Goal: Information Seeking & Learning: Learn about a topic

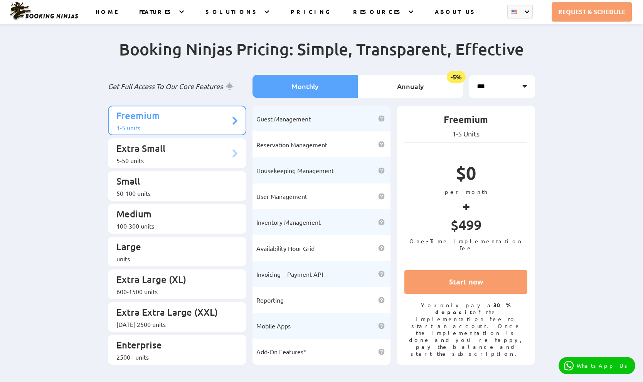
click at [196, 142] on p "Extra Small" at bounding box center [173, 149] width 114 height 14
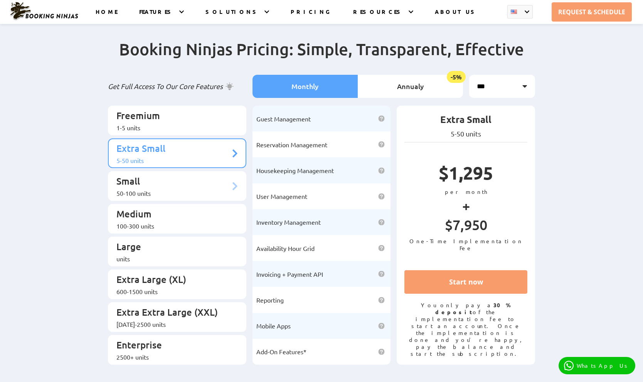
click at [192, 177] on p "Small" at bounding box center [173, 182] width 114 height 14
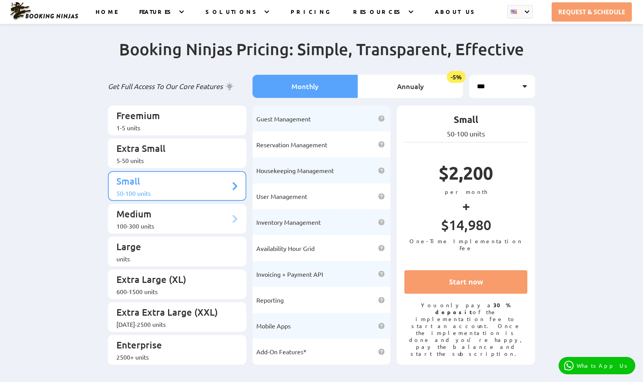
click at [170, 222] on div "100-300 units" at bounding box center [173, 226] width 114 height 8
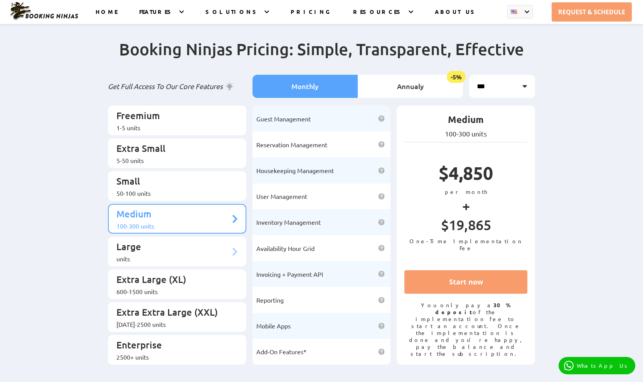
click at [172, 255] on div "units" at bounding box center [173, 259] width 114 height 8
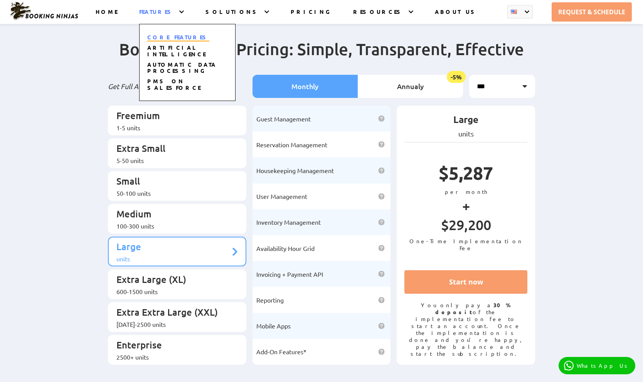
click at [180, 36] on link "CORE FEATURES" at bounding box center [178, 38] width 62 height 8
